Goal: Information Seeking & Learning: Find specific page/section

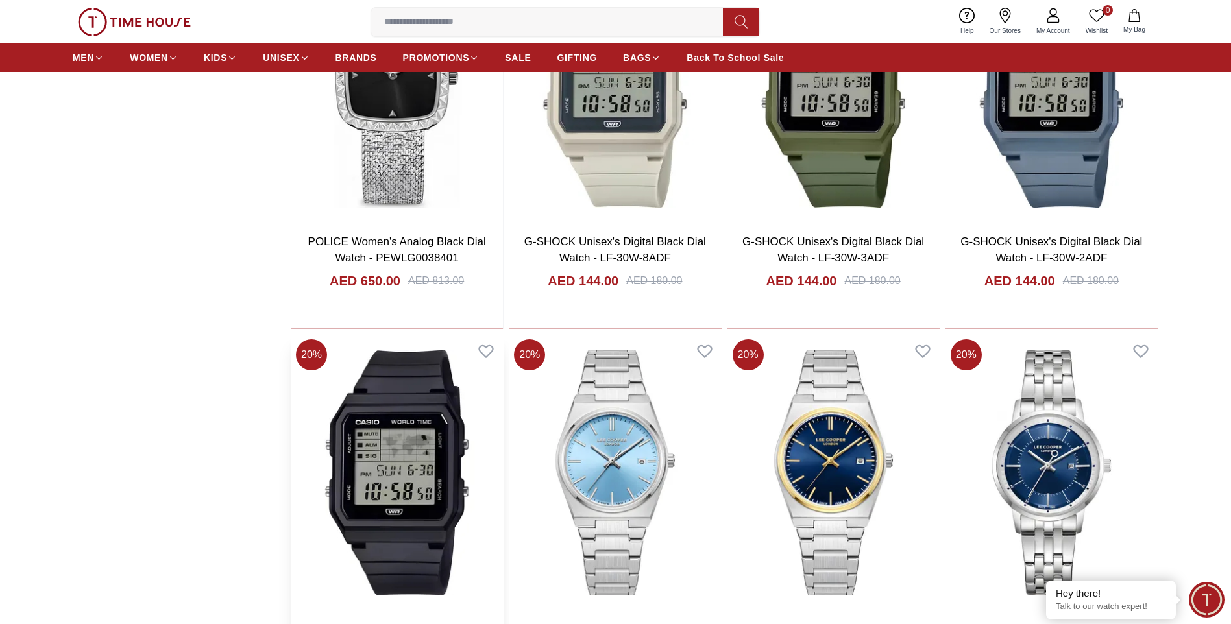
scroll to position [1557, 0]
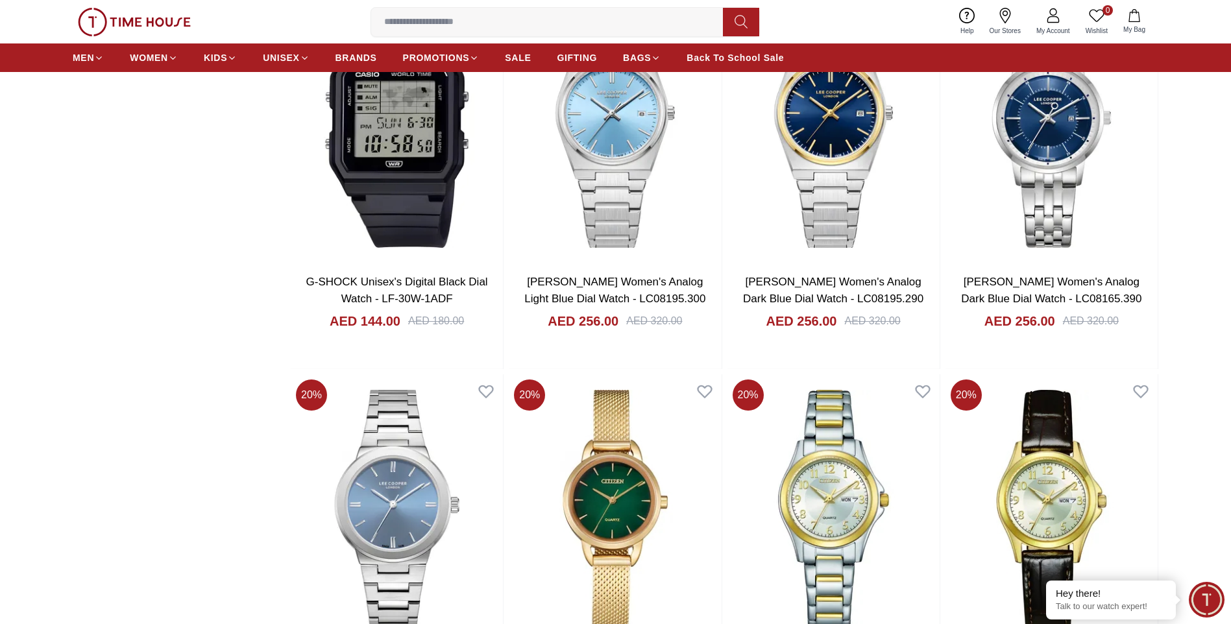
scroll to position [1881, 0]
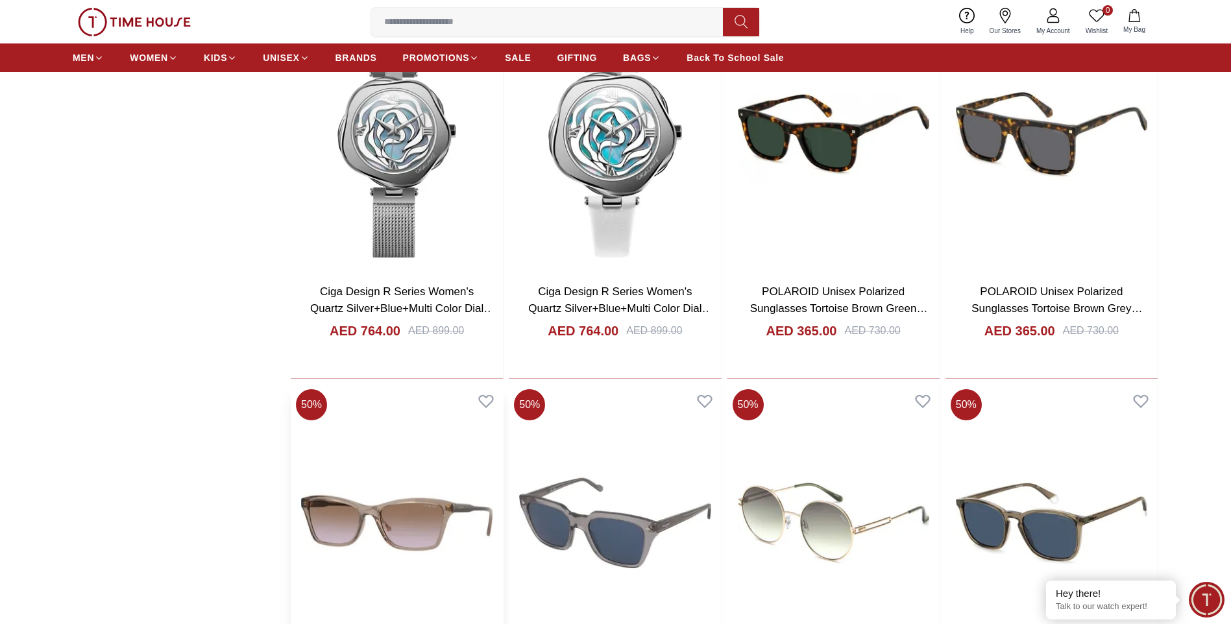
scroll to position [2984, 0]
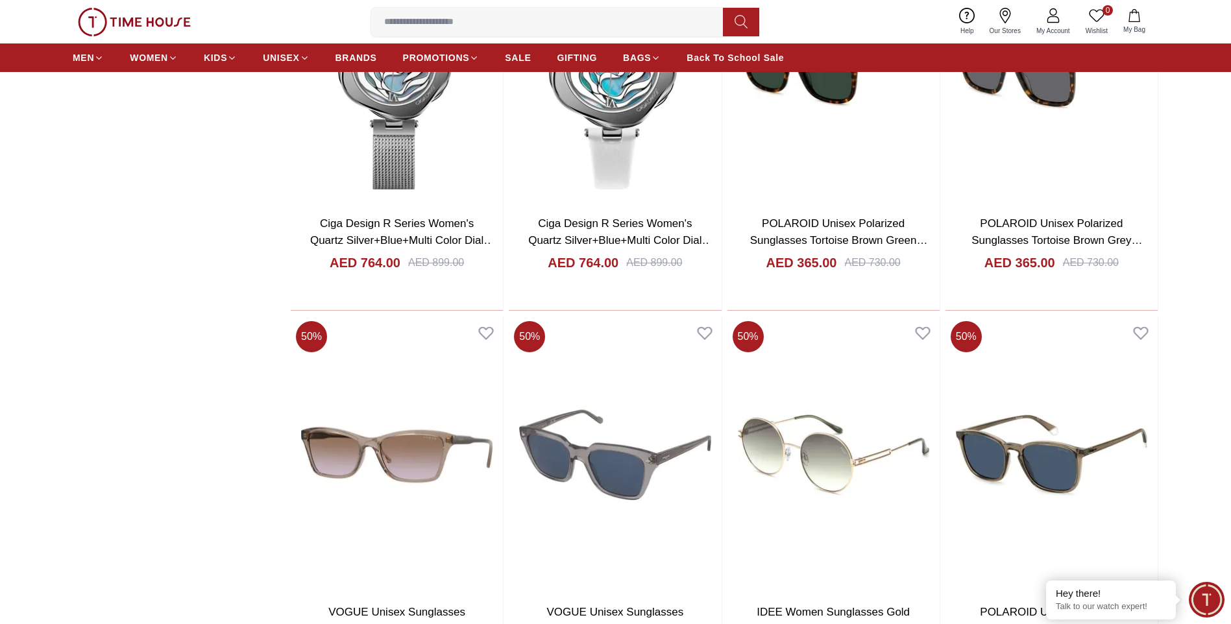
click at [446, 14] on input at bounding box center [552, 22] width 362 height 26
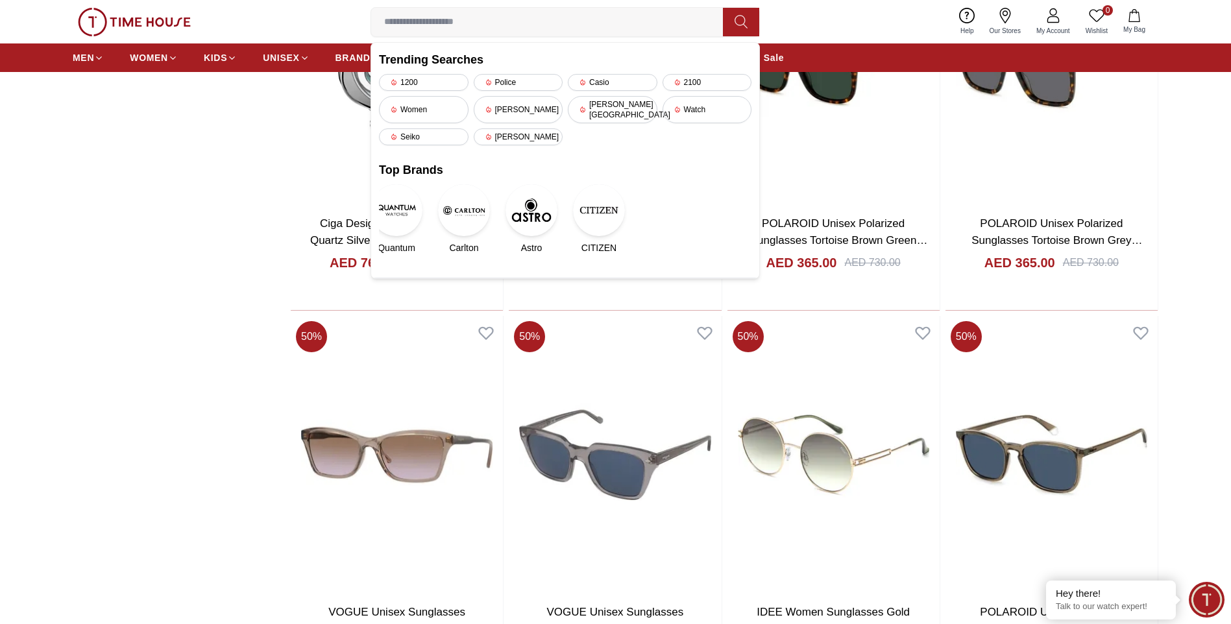
click at [430, 23] on input at bounding box center [552, 22] width 362 height 26
type input "******"
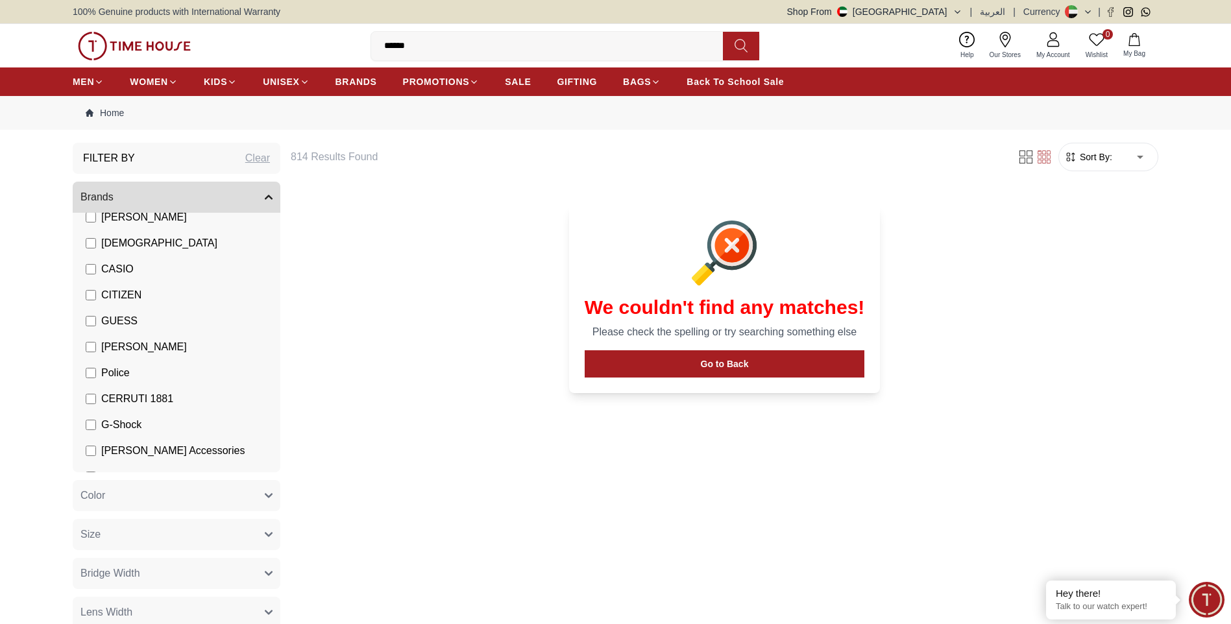
scroll to position [97, 0]
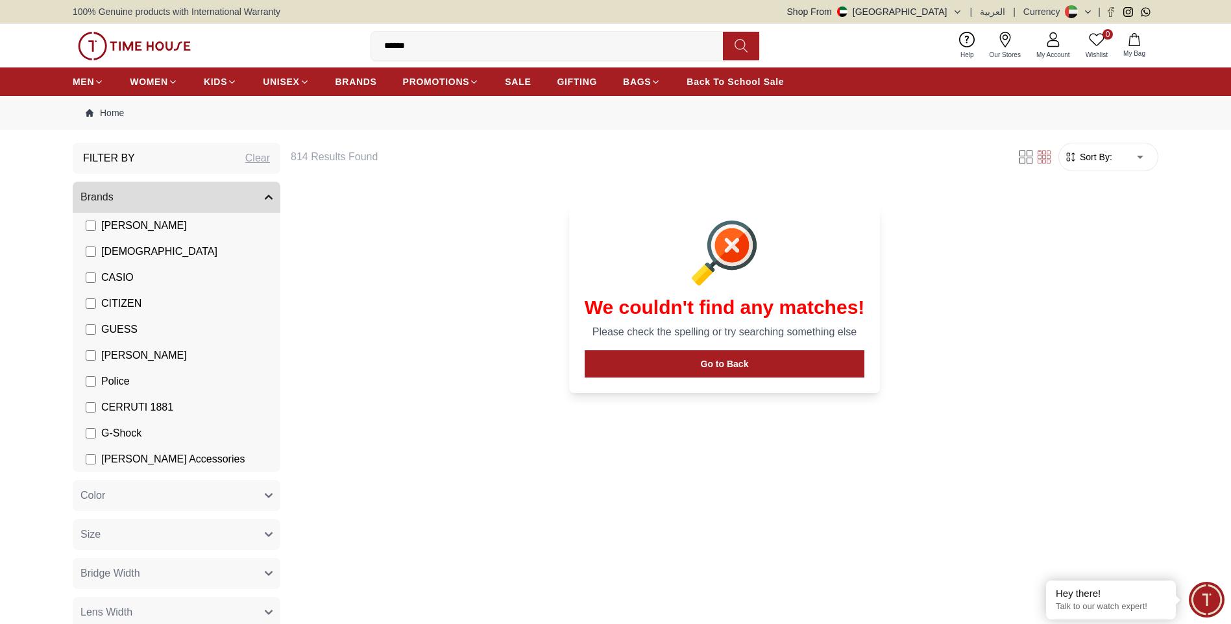
click at [122, 328] on span "GUESS" at bounding box center [119, 330] width 36 height 16
